Goal: Task Accomplishment & Management: Use online tool/utility

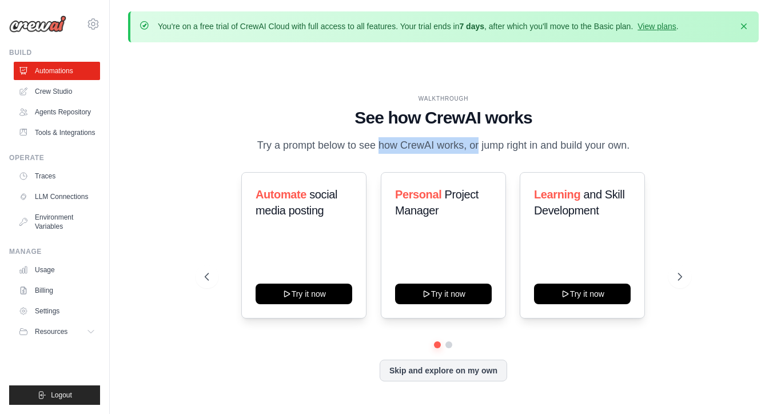
drag, startPoint x: 339, startPoint y: 146, endPoint x: 438, endPoint y: 149, distance: 99.0
click at [438, 149] on p "Try a prompt below to see how CrewAI works, or jump right in and build your own." at bounding box center [443, 145] width 384 height 17
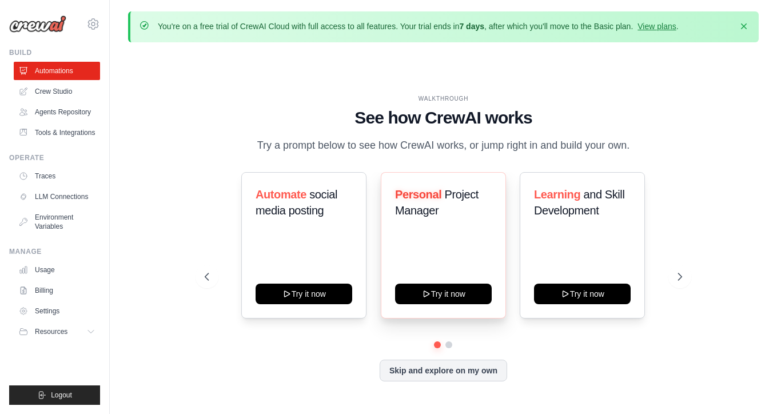
click at [468, 225] on div "Personal Project Manager" at bounding box center [443, 206] width 97 height 41
click at [457, 294] on button "Try it now" at bounding box center [443, 293] width 97 height 21
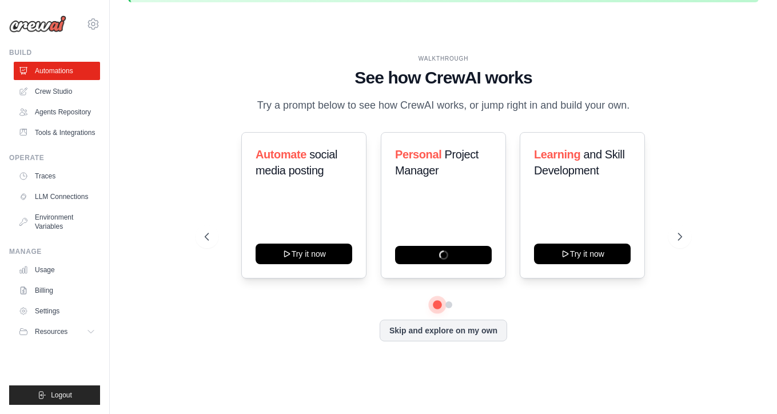
scroll to position [39, 0]
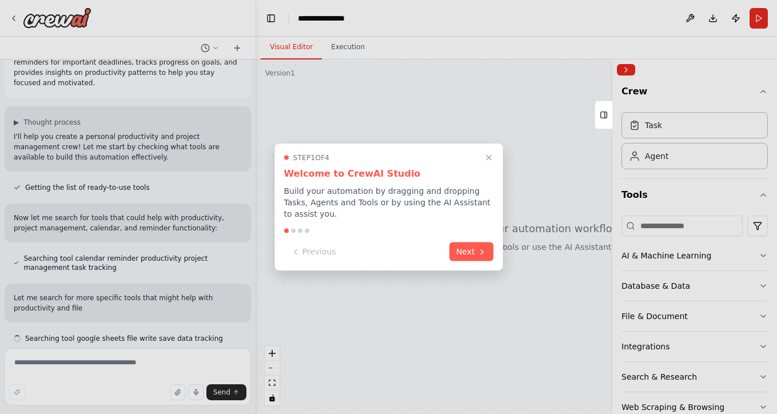
scroll to position [41, 0]
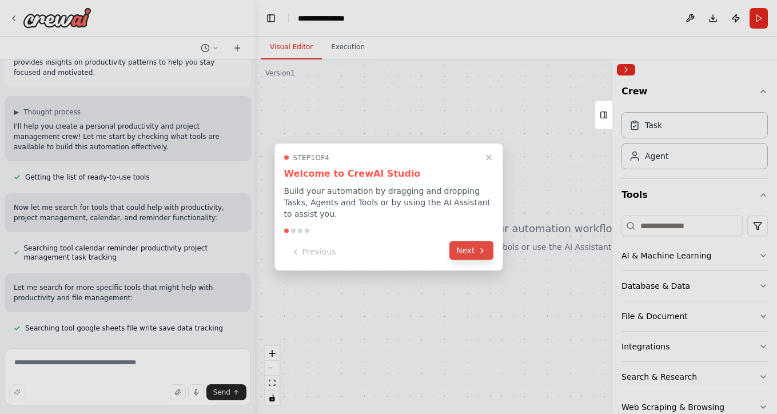
click at [472, 249] on button "Next" at bounding box center [472, 250] width 44 height 19
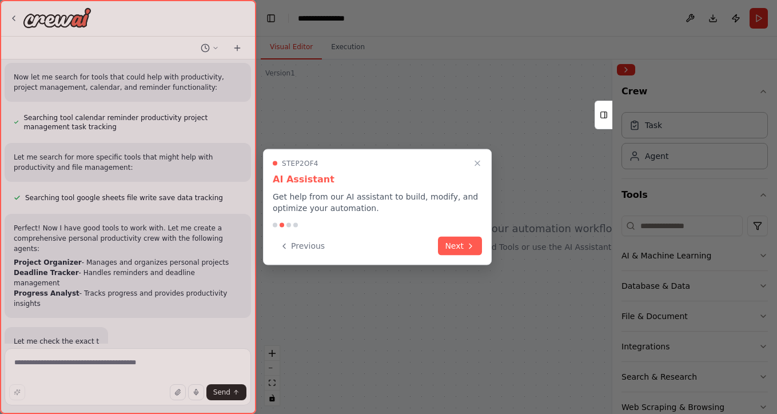
scroll to position [194, 0]
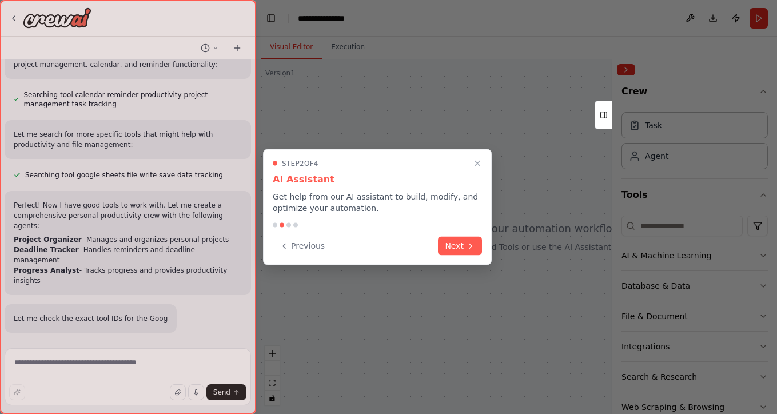
click at [472, 249] on icon at bounding box center [470, 245] width 9 height 9
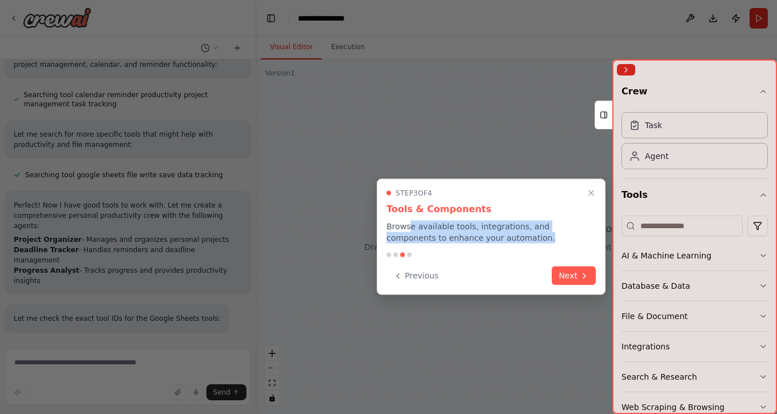
drag, startPoint x: 409, startPoint y: 229, endPoint x: 485, endPoint y: 237, distance: 76.4
click at [487, 237] on p "Browse available tools, integrations, and components to enhance your automation." at bounding box center [491, 232] width 209 height 23
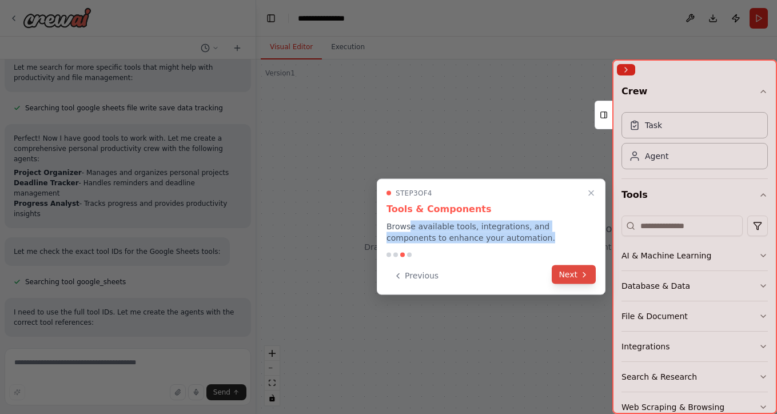
scroll to position [275, 0]
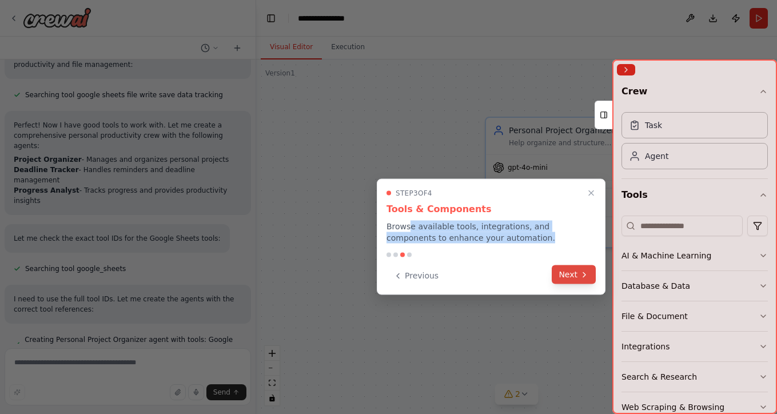
click at [574, 276] on button "Next" at bounding box center [574, 274] width 44 height 19
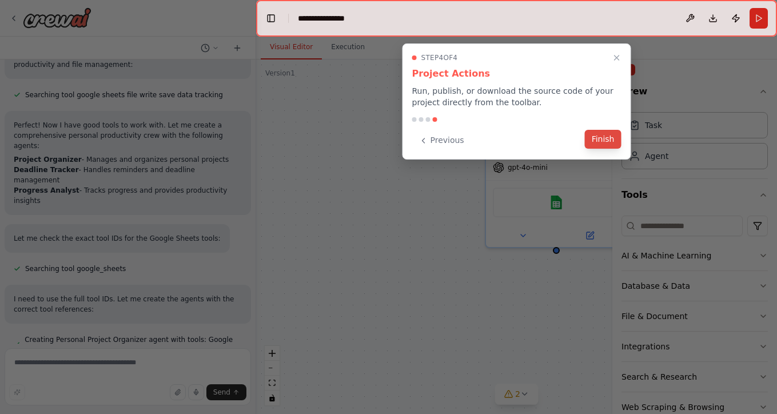
scroll to position [307, 0]
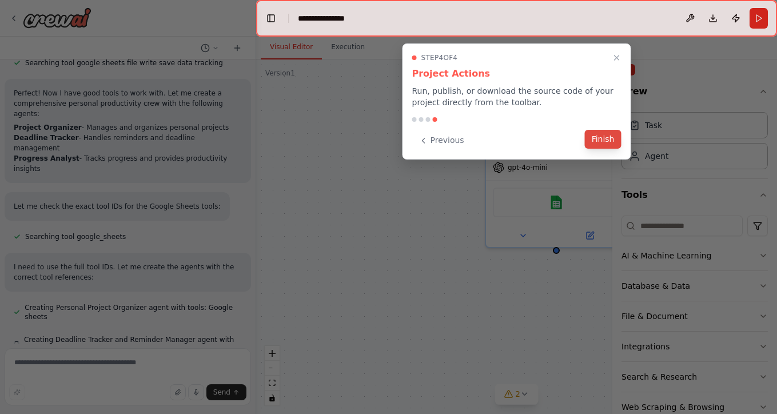
click at [599, 138] on button "Finish" at bounding box center [603, 139] width 37 height 19
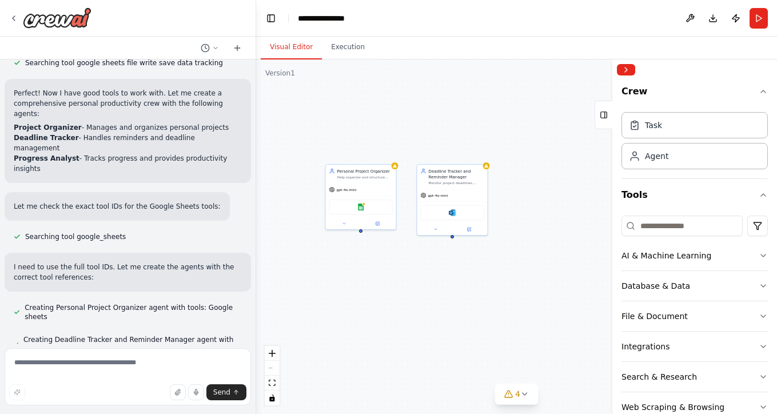
drag, startPoint x: 563, startPoint y: 275, endPoint x: 416, endPoint y: 279, distance: 146.5
click at [416, 279] on div "Personal Project Organizer Help organize and structure personal projects by cre…" at bounding box center [516, 236] width 521 height 355
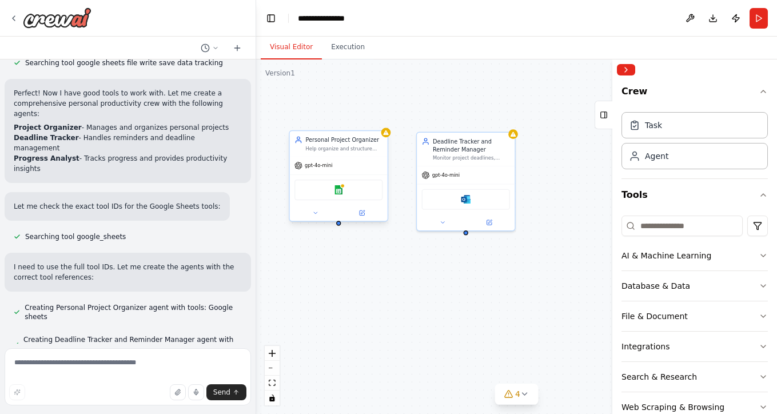
click at [374, 165] on div "gpt-4o-mini" at bounding box center [339, 166] width 98 height 18
click at [371, 151] on div "Help organize and structure personal projects by creating systematic project br…" at bounding box center [343, 148] width 77 height 6
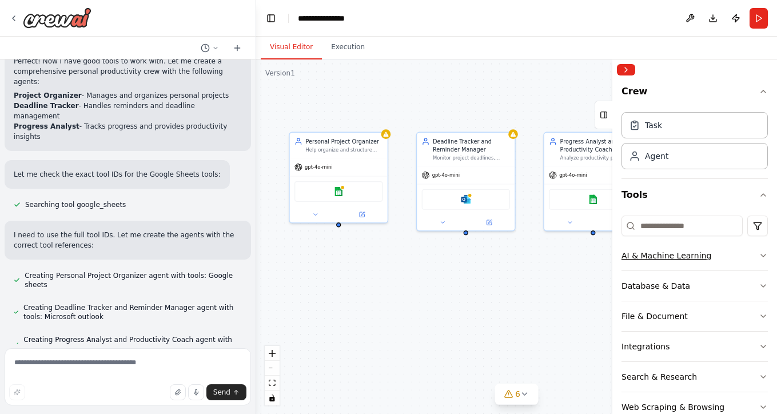
click at [757, 254] on button "AI & Machine Learning" at bounding box center [695, 256] width 146 height 30
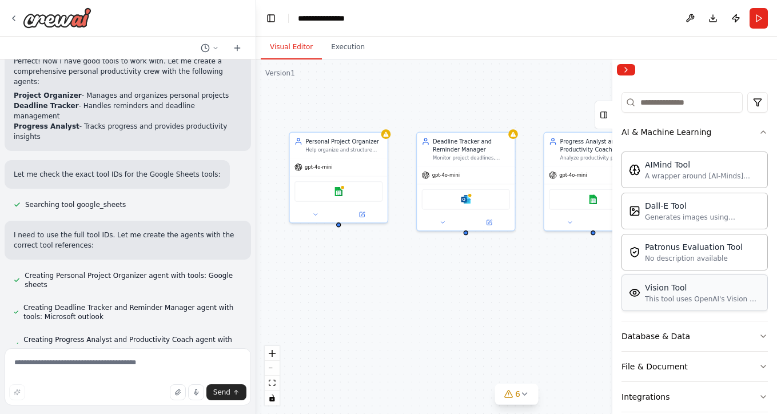
scroll to position [113, 0]
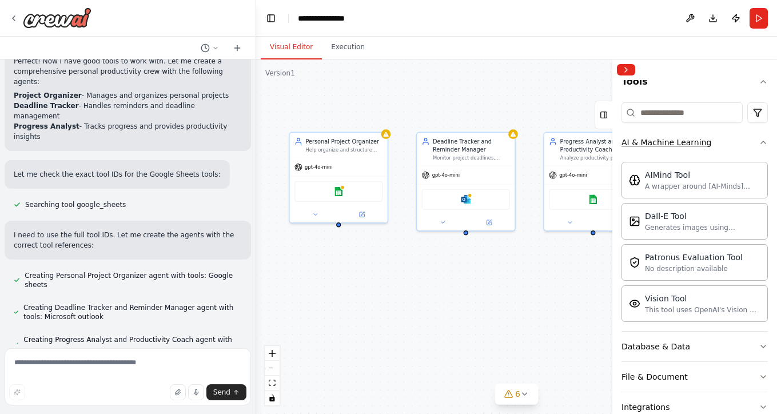
click at [761, 149] on button "AI & Machine Learning" at bounding box center [695, 143] width 146 height 30
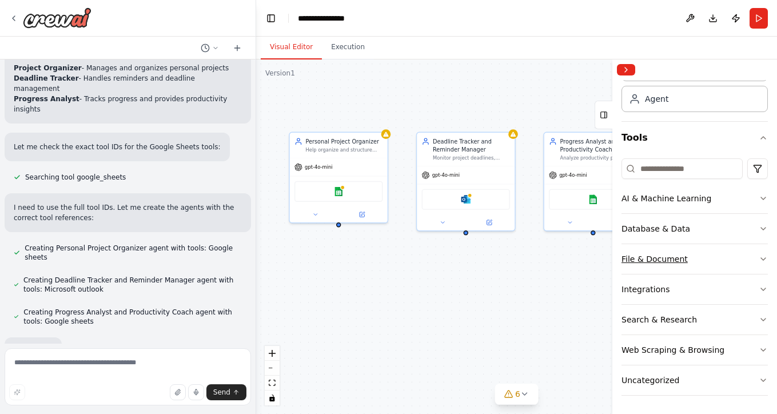
click at [702, 265] on button "File & Document" at bounding box center [695, 259] width 146 height 30
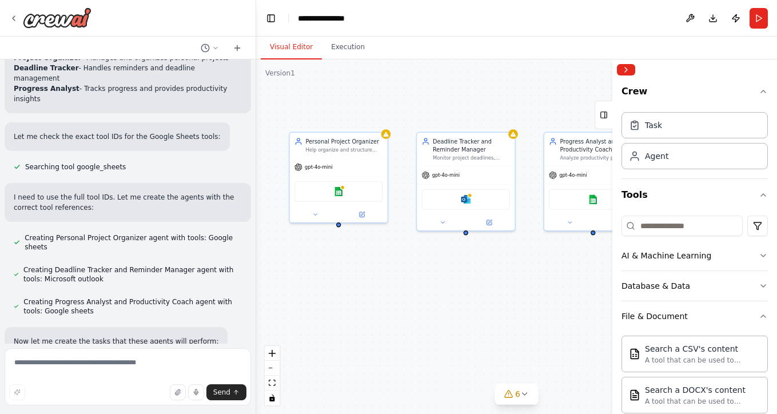
scroll to position [399, 0]
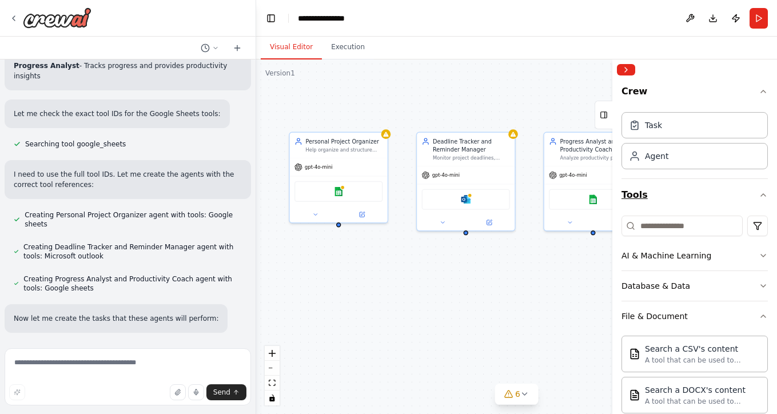
click at [763, 194] on icon "button" at bounding box center [763, 194] width 9 height 9
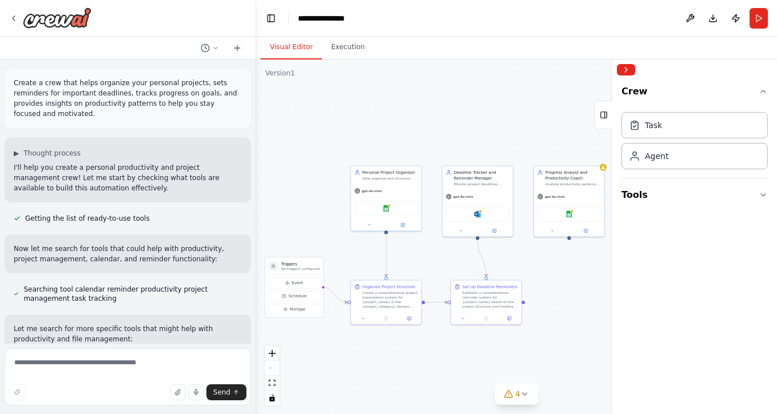
scroll to position [0, 0]
drag, startPoint x: 59, startPoint y: 90, endPoint x: 124, endPoint y: 94, distance: 64.7
click at [124, 94] on p "Create a crew that helps organize your personal projects, sets reminders for im…" at bounding box center [128, 98] width 228 height 41
drag, startPoint x: 35, startPoint y: 105, endPoint x: 83, endPoint y: 113, distance: 48.6
click at [84, 113] on p "Create a crew that helps organize your personal projects, sets reminders for im…" at bounding box center [128, 98] width 228 height 41
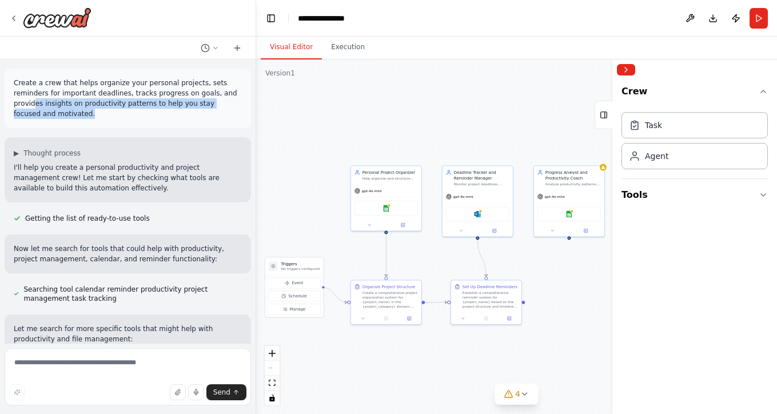
scroll to position [23, 0]
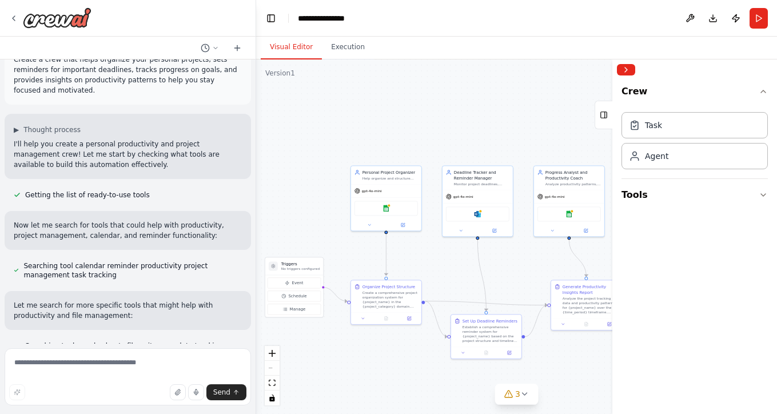
click at [438, 277] on div ".deletable-edge-delete-btn { width: 20px; height: 20px; border: 0px solid #ffff…" at bounding box center [516, 236] width 521 height 355
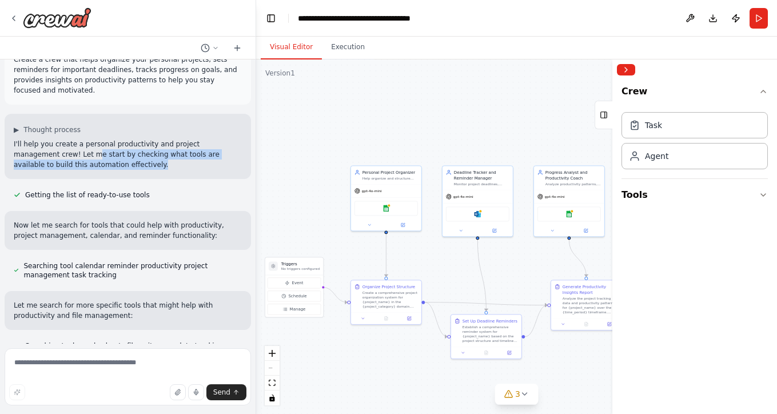
drag, startPoint x: 49, startPoint y: 153, endPoint x: 114, endPoint y: 165, distance: 66.3
click at [114, 165] on p "I'll help you create a personal productivity and project management crew! Let m…" at bounding box center [128, 154] width 228 height 31
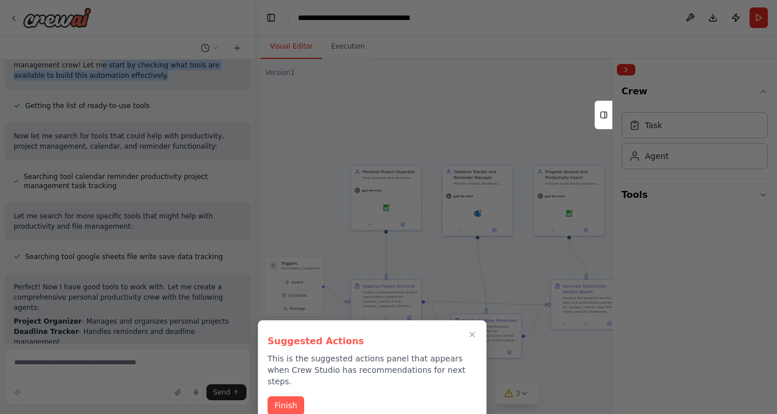
scroll to position [0, 0]
click at [472, 332] on icon "Close walkthrough" at bounding box center [472, 335] width 10 height 10
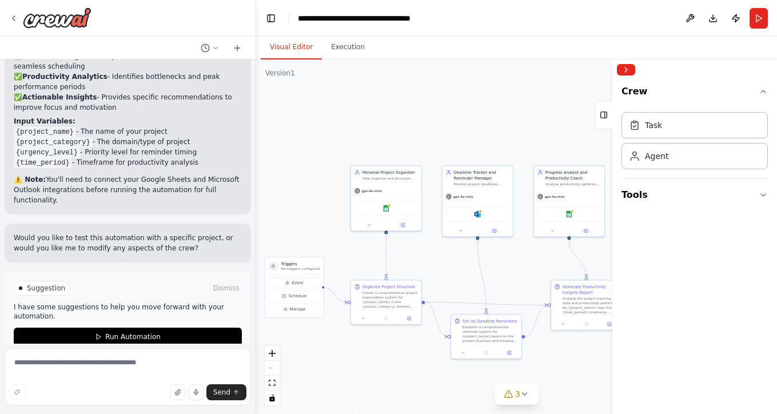
scroll to position [1091, 0]
